Goal: Task Accomplishment & Management: Manage account settings

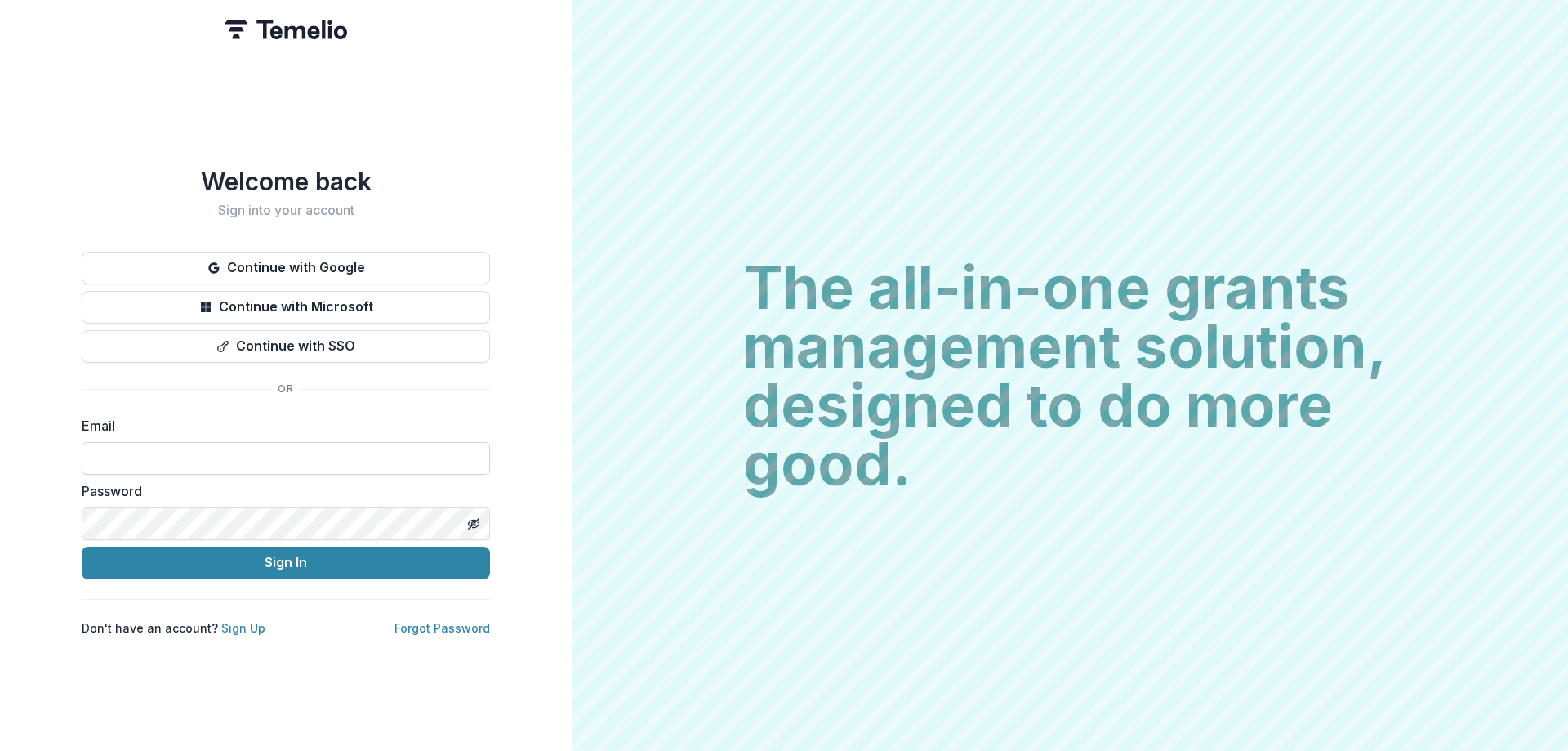
click at [167, 452] on input at bounding box center [285, 458] width 409 height 33
type input "**********"
click at [82, 547] on button "Sign In" at bounding box center [285, 563] width 409 height 33
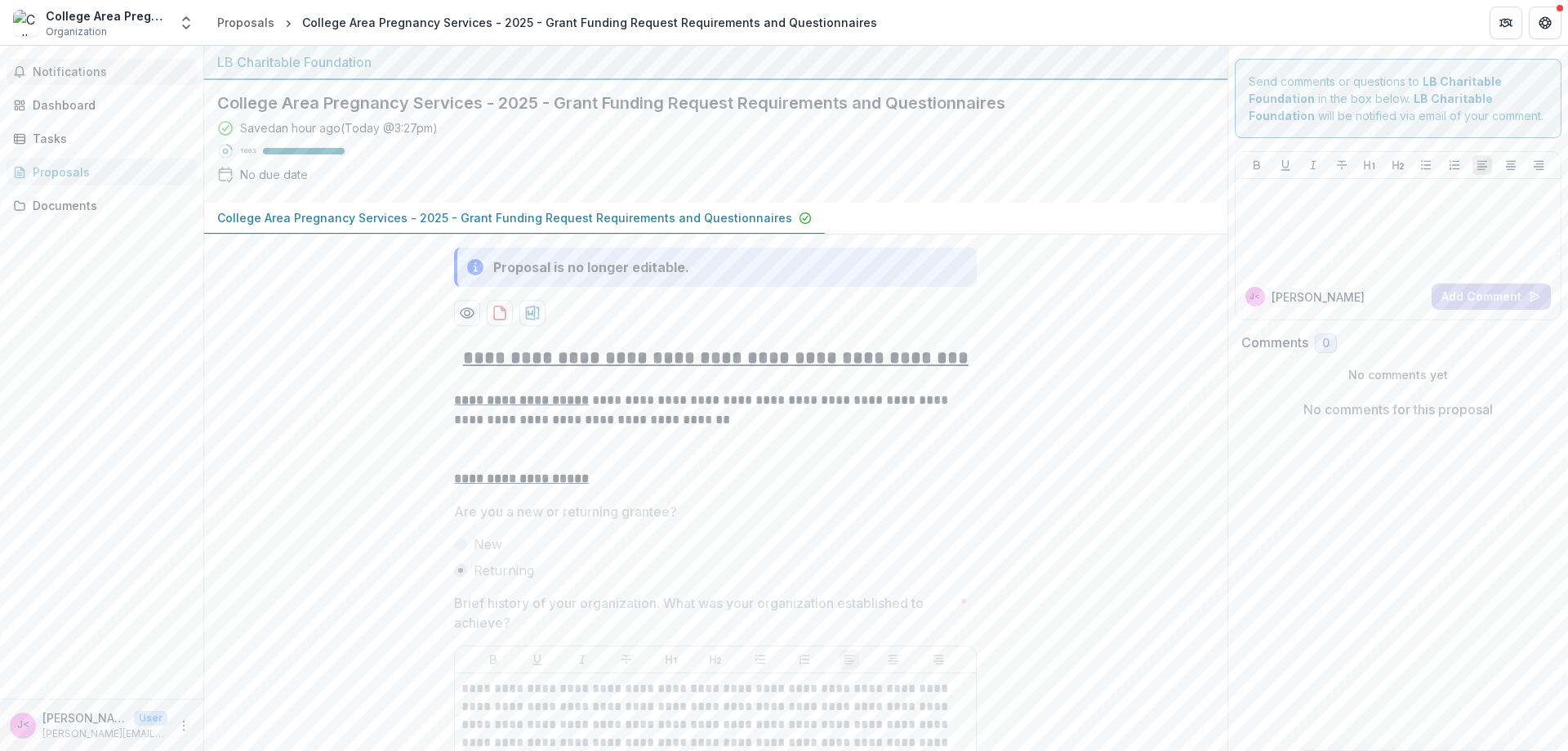
click at [56, 74] on span "Notifications" at bounding box center [112, 72] width 158 height 14
click at [69, 102] on div "Dashboard" at bounding box center [108, 105] width 151 height 17
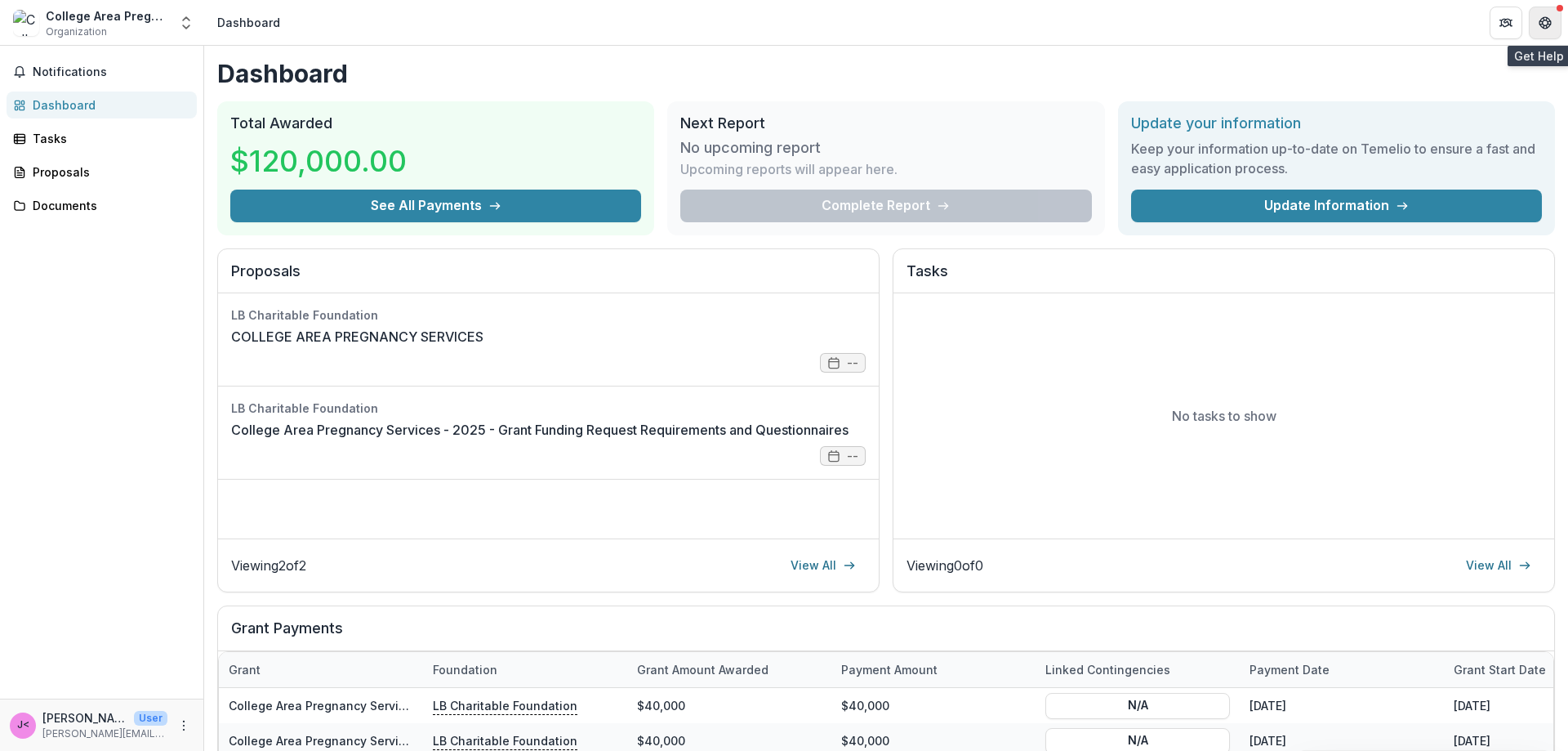
click at [1539, 23] on icon "Get Help" at bounding box center [1541, 23] width 3 height 4
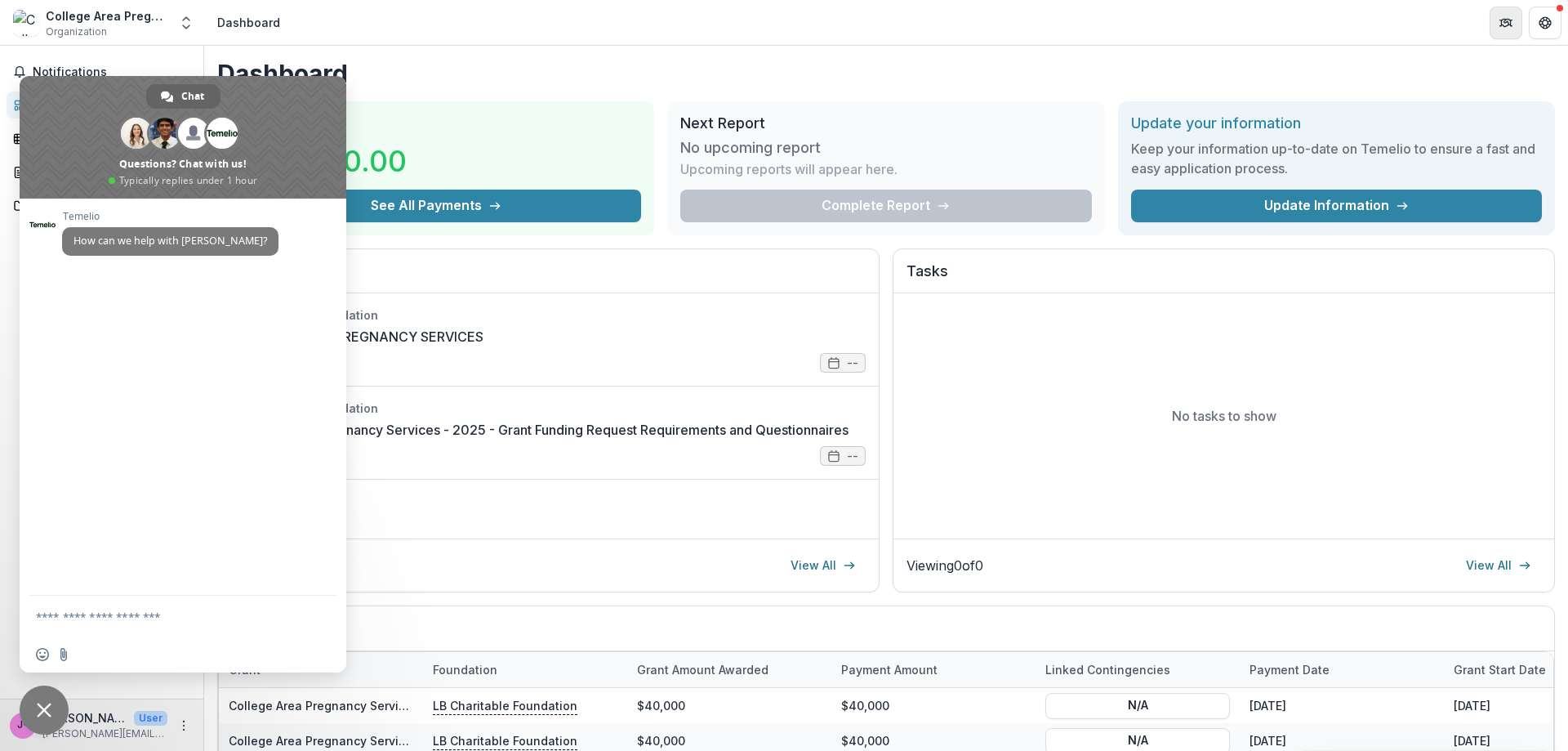
click at [1513, 34] on button "Partners" at bounding box center [1506, 23] width 33 height 33
click at [186, 24] on icon "Open entity switcher" at bounding box center [186, 23] width 16 height 16
click at [36, 715] on span "Close chat" at bounding box center [43, 709] width 15 height 15
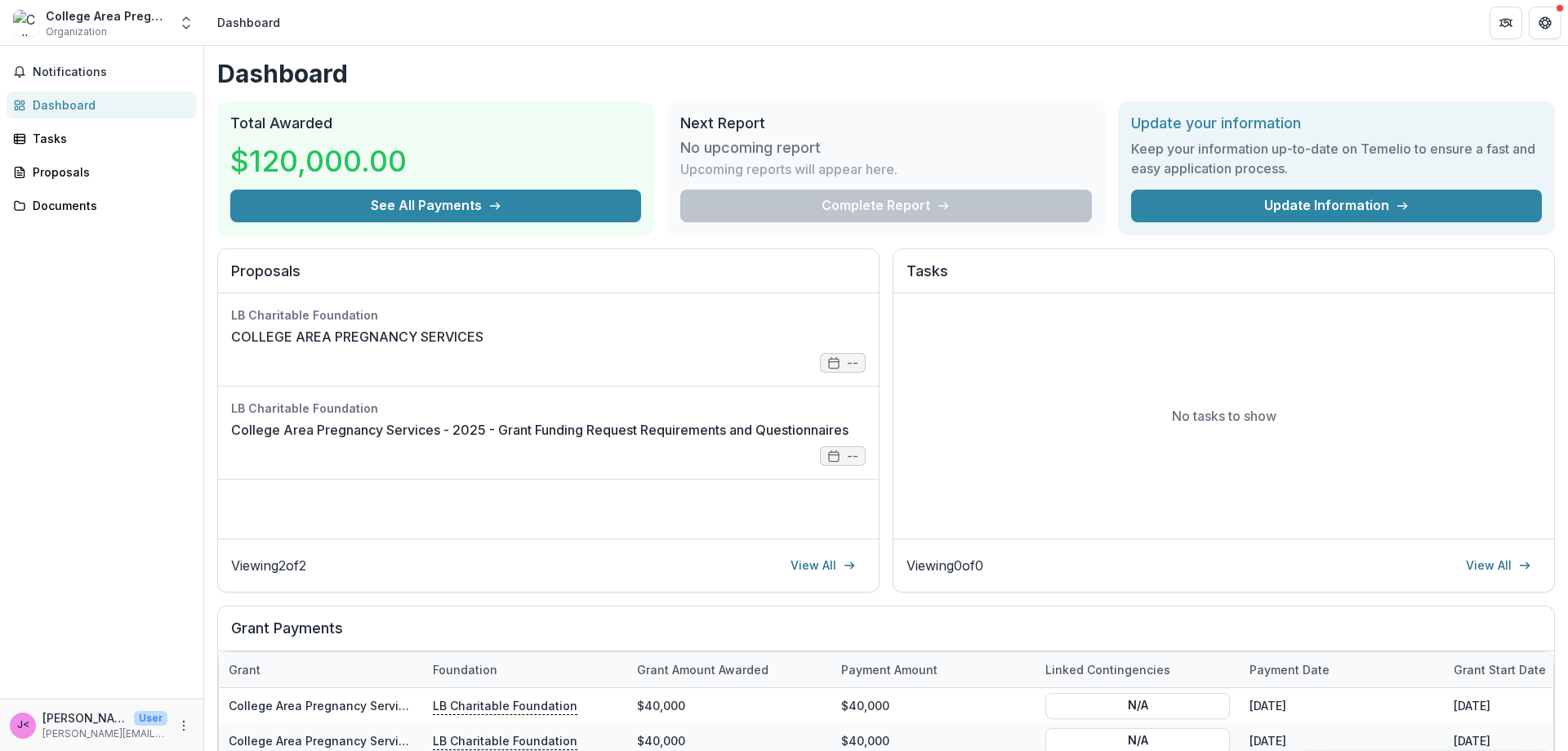
click at [95, 19] on div "College Area Pregnancy Services" at bounding box center [107, 16] width 122 height 17
click at [182, 23] on icon "Open entity switcher" at bounding box center [186, 23] width 16 height 16
click at [73, 293] on div "Notifications Dashboard Tasks Proposals Documents" at bounding box center [102, 372] width 203 height 653
click at [109, 722] on p "janelle moreno <janelle@capsonline.org>" at bounding box center [85, 718] width 85 height 17
click at [187, 731] on icon "More" at bounding box center [183, 725] width 13 height 13
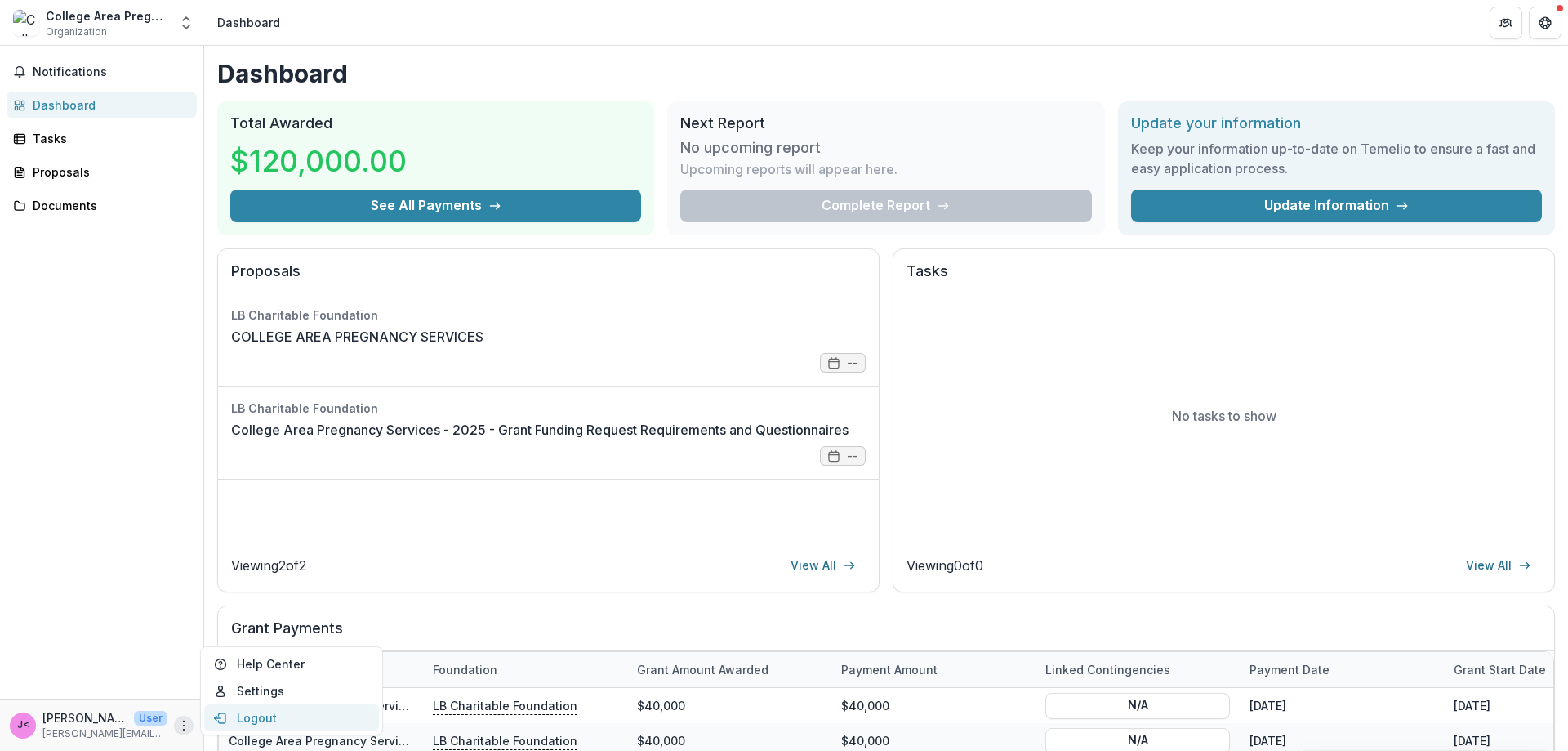
click at [265, 717] on button "Logout" at bounding box center [291, 717] width 174 height 27
